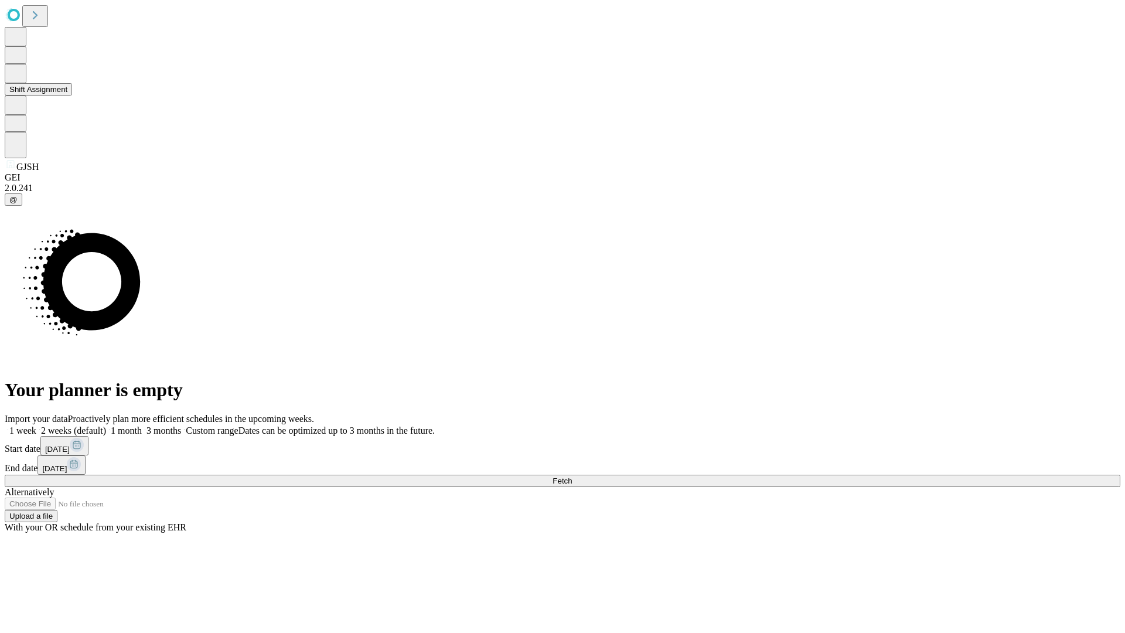
click at [72, 95] on button "Shift Assignment" at bounding box center [38, 89] width 67 height 12
